Goal: Information Seeking & Learning: Understand process/instructions

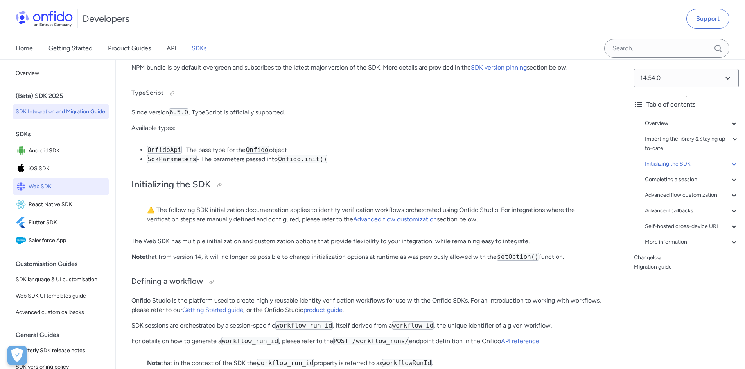
scroll to position [1358, 0]
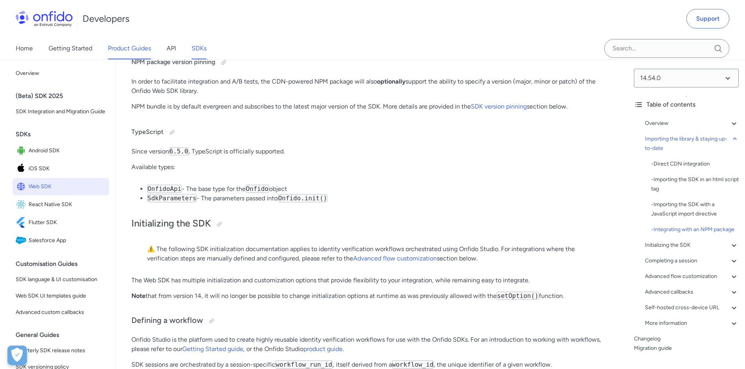
click at [135, 57] on link "Product Guides" at bounding box center [129, 49] width 43 height 22
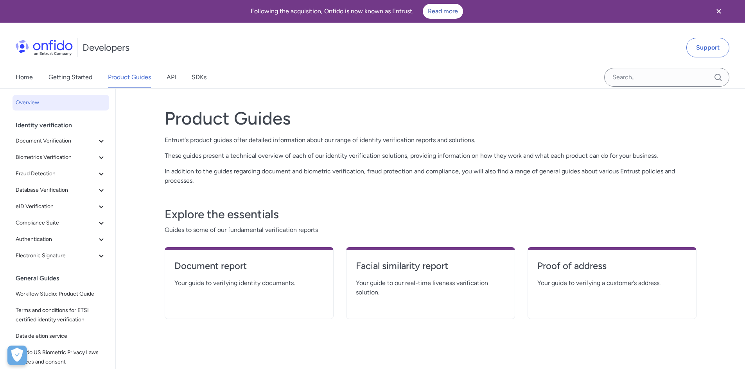
scroll to position [61, 0]
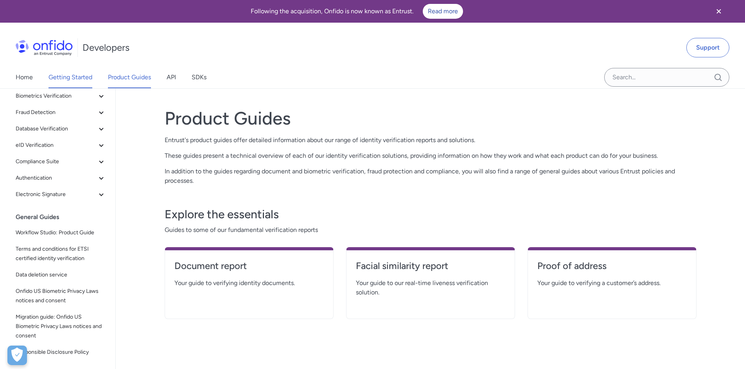
click at [83, 76] on link "Getting Started" at bounding box center [70, 77] width 44 height 22
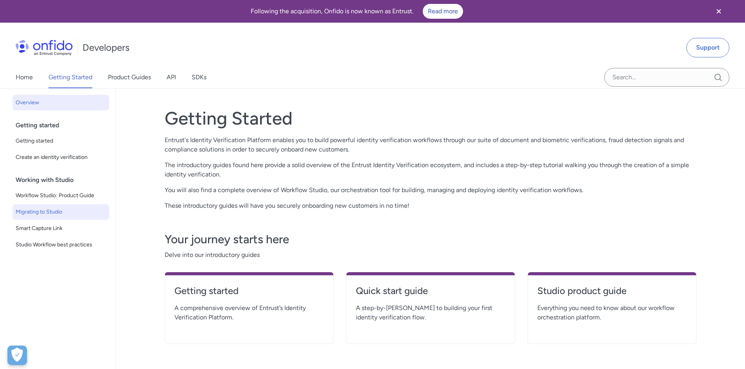
click at [71, 211] on span "Migrating to Studio" at bounding box center [61, 212] width 90 height 9
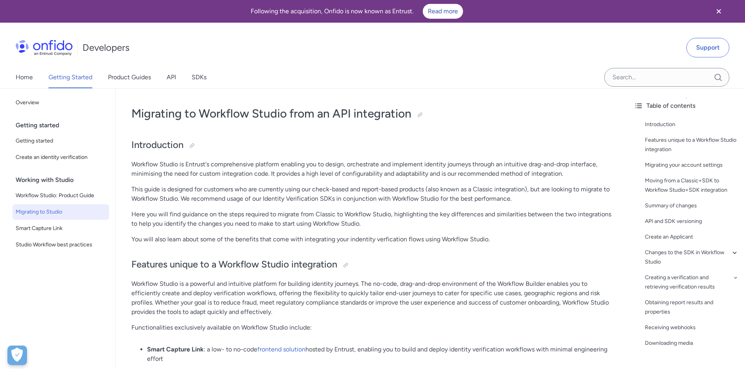
scroll to position [2563, 0]
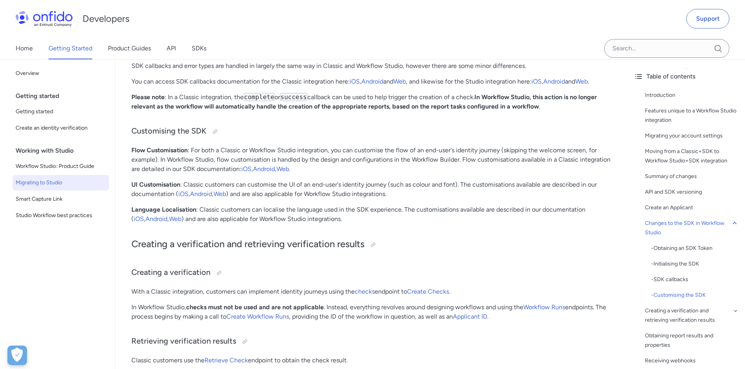
click at [454, 159] on p "Flow Customisation : For both a Classic or Workflow Studio integration, you can…" at bounding box center [371, 160] width 480 height 28
